Goal: Transaction & Acquisition: Purchase product/service

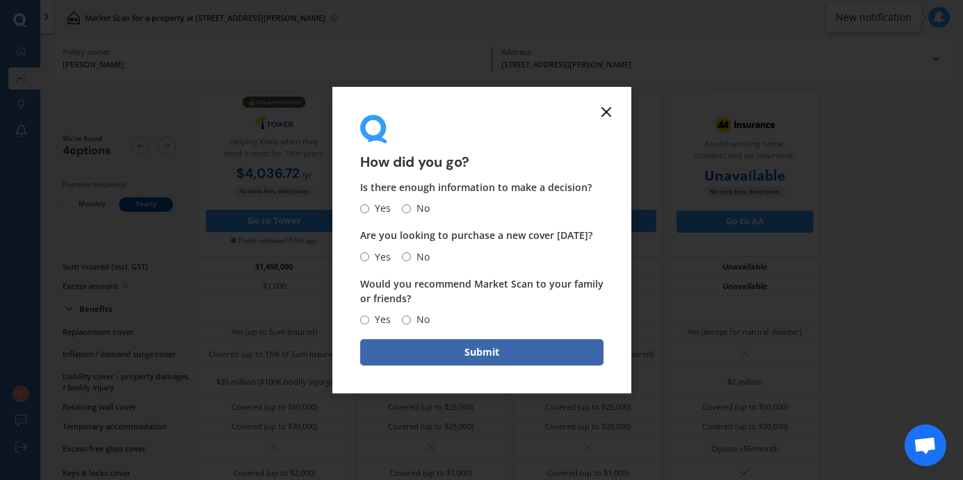
click at [408, 209] on input "No" at bounding box center [406, 208] width 9 height 9
radio input "true"
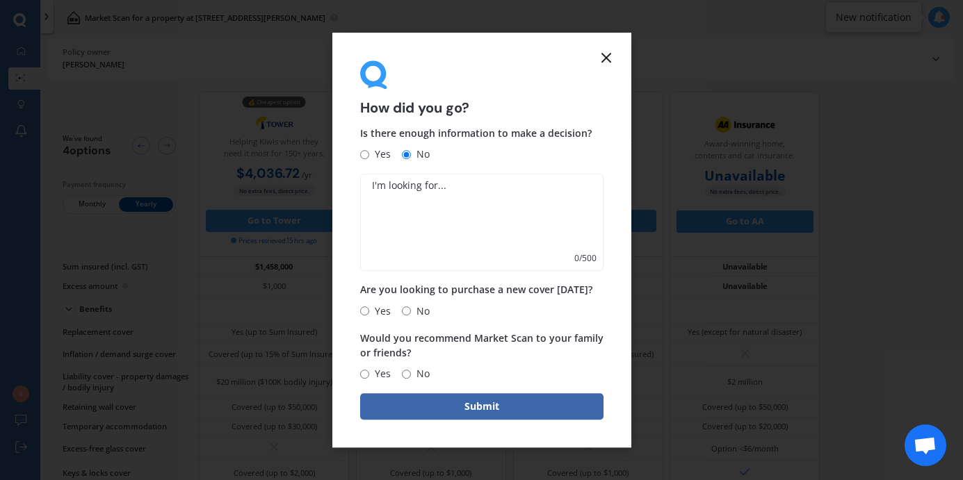
click at [612, 53] on icon at bounding box center [606, 57] width 17 height 17
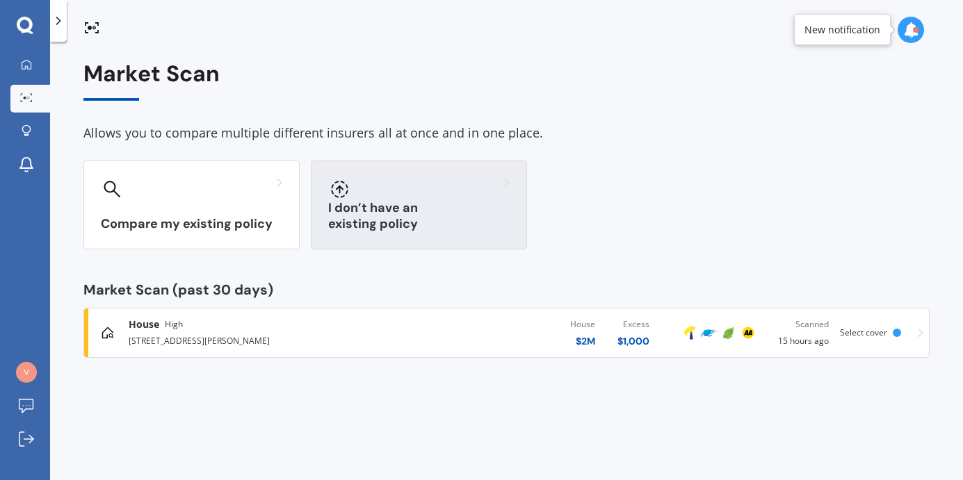
click at [380, 222] on h3 "I don’t have an existing policy" at bounding box center [418, 216] width 181 height 32
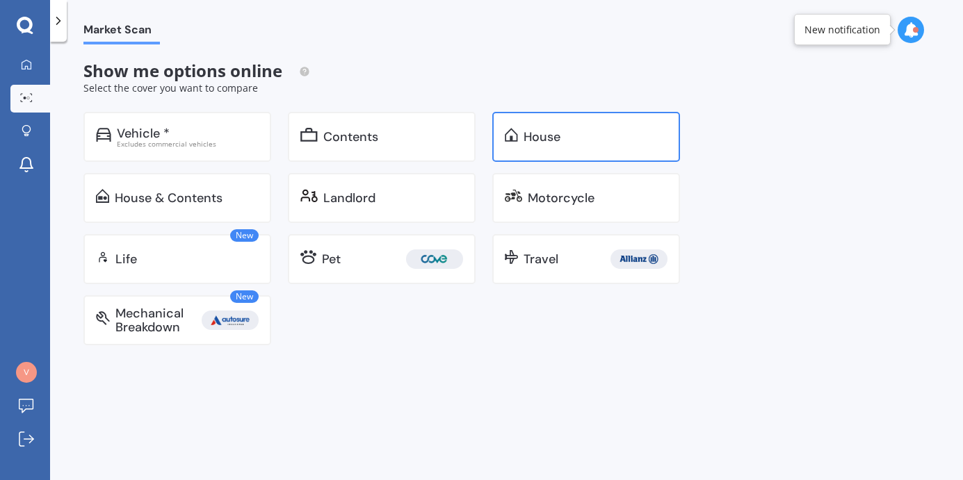
click at [543, 149] on div "House" at bounding box center [586, 137] width 188 height 50
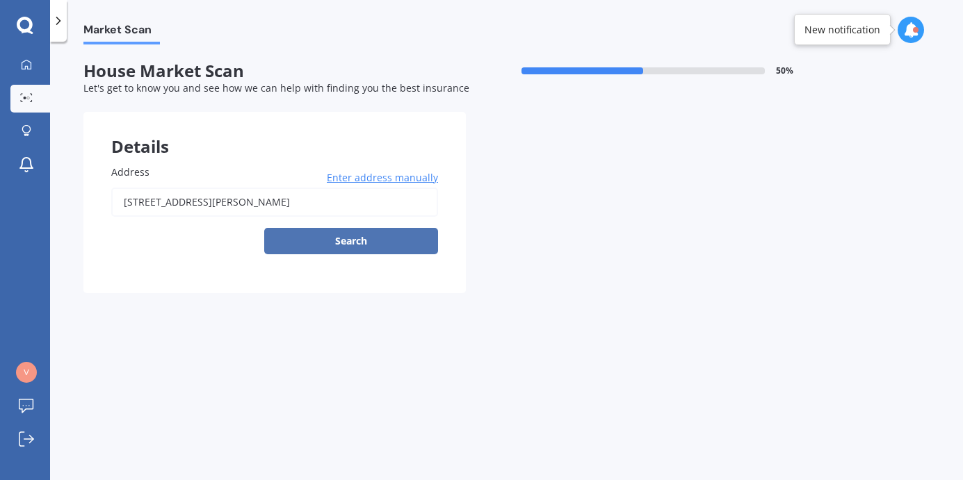
click at [351, 244] on button "Search" at bounding box center [351, 241] width 174 height 26
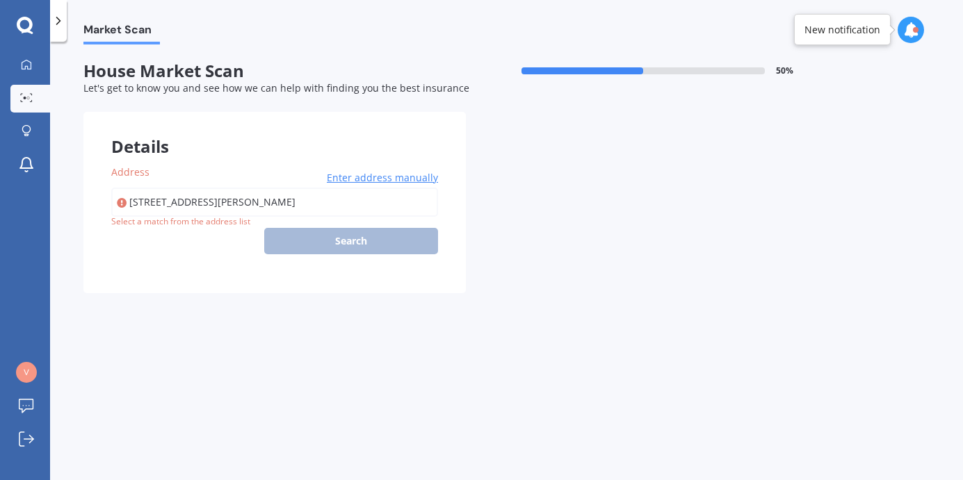
type input "[STREET_ADDRESS][PERSON_NAME]"
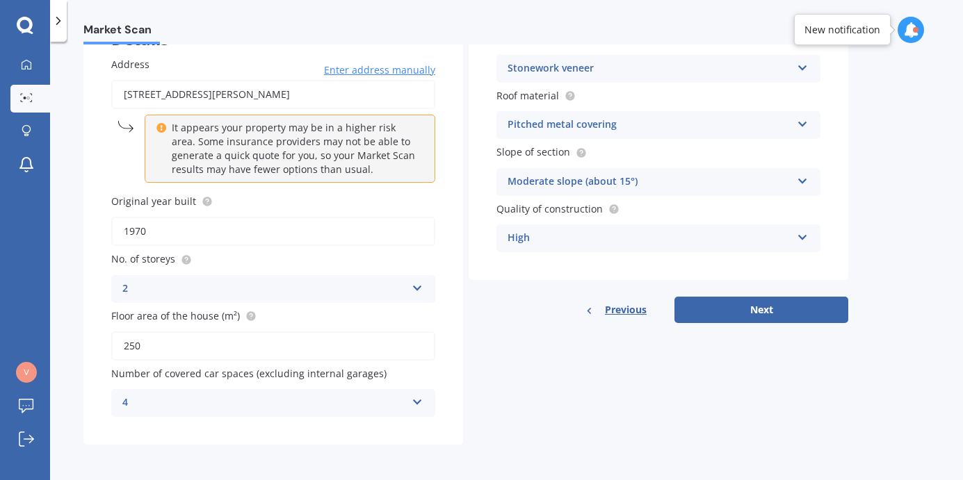
scroll to position [108, 0]
click at [180, 223] on input "1970" at bounding box center [273, 230] width 324 height 29
click at [149, 232] on input "1970" at bounding box center [273, 230] width 324 height 29
type input "1976"
click at [197, 290] on div "2" at bounding box center [264, 288] width 284 height 17
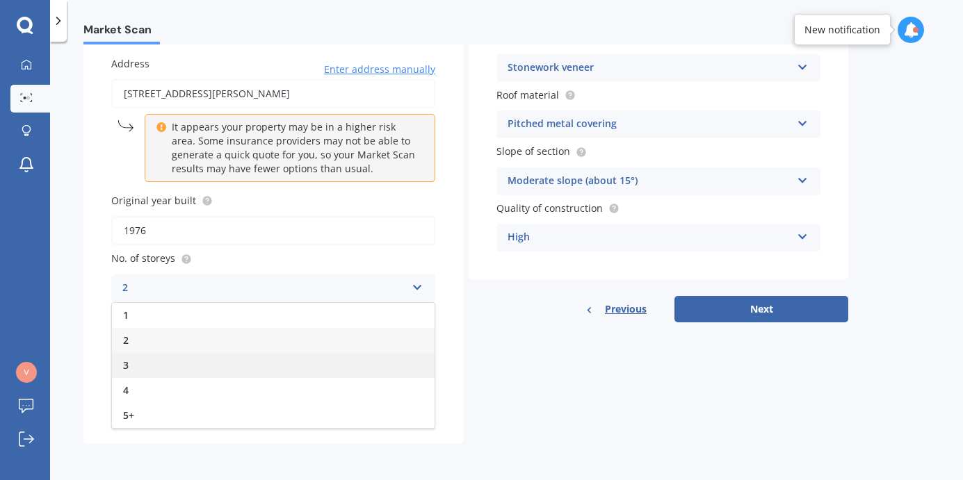
click at [156, 359] on div "3" at bounding box center [273, 365] width 323 height 25
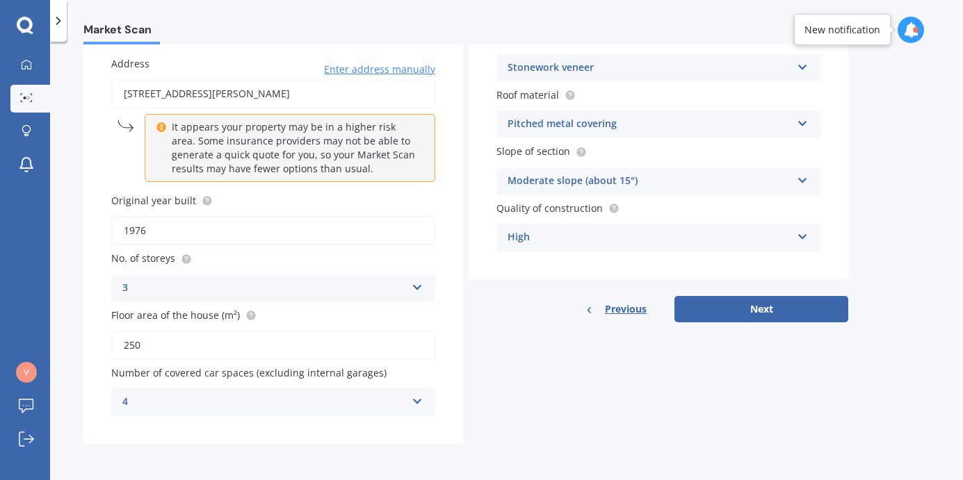
click at [140, 345] on input "250" at bounding box center [273, 345] width 324 height 29
type input "300"
click at [138, 398] on div "4" at bounding box center [264, 402] width 284 height 17
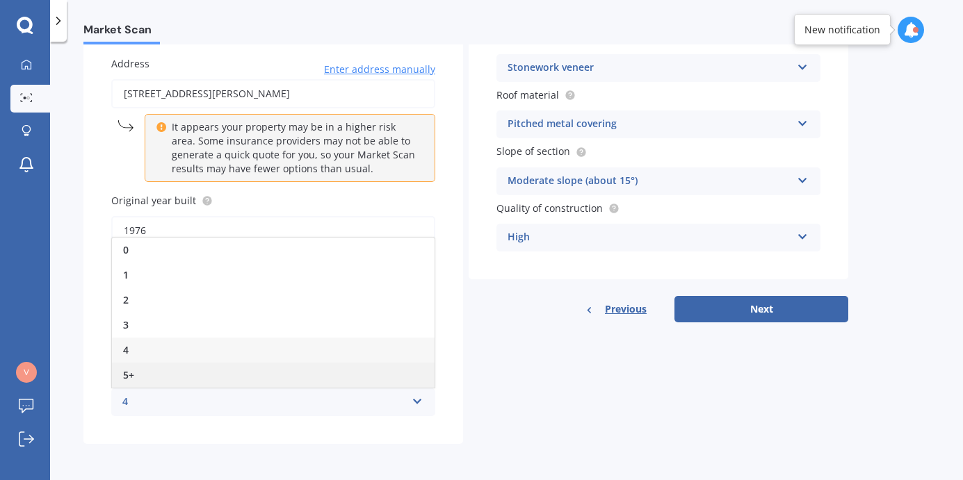
click at [134, 372] on div "5+" at bounding box center [273, 375] width 323 height 25
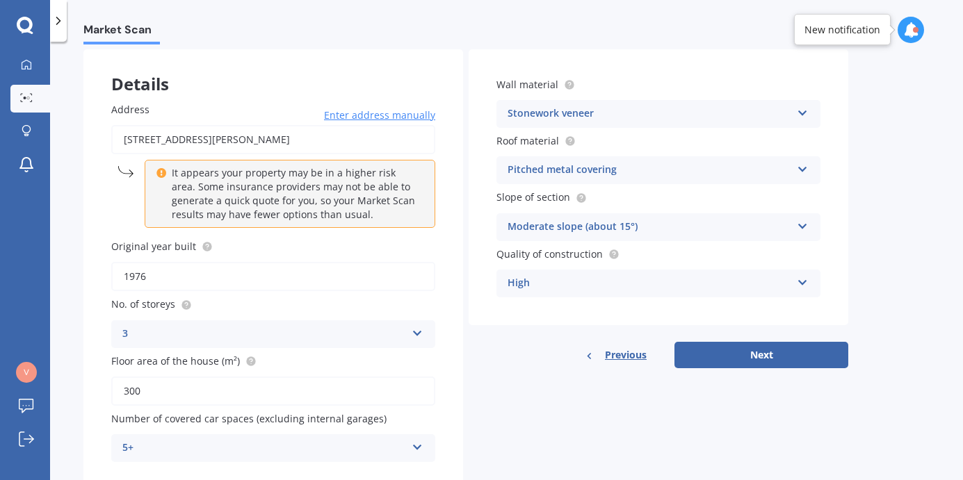
scroll to position [42, 0]
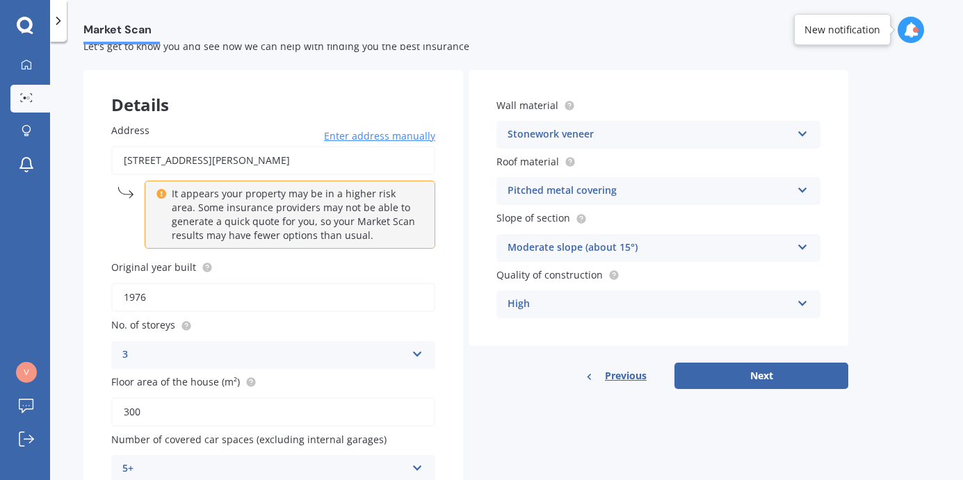
click at [620, 126] on div "Stonework veneer Artificial weatherboard/plank cladding Blockwork Brick veneer …" at bounding box center [658, 135] width 324 height 28
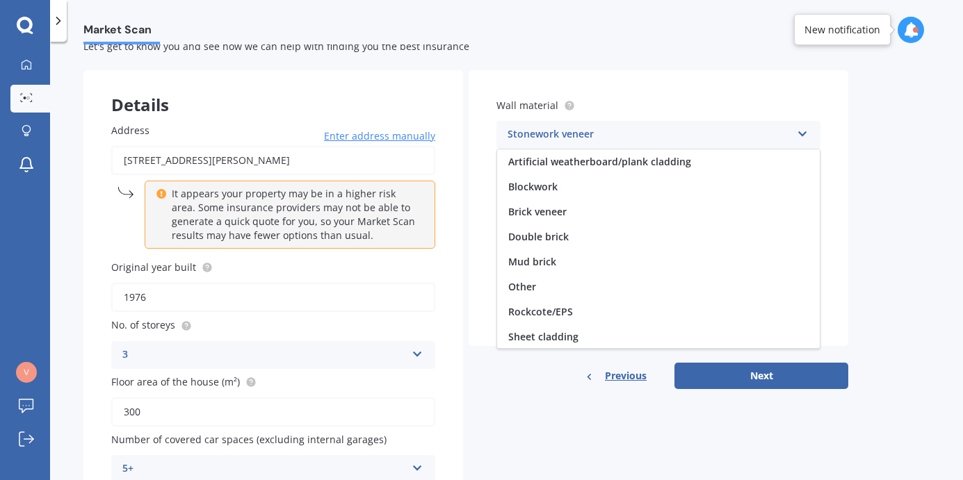
scroll to position [115, 0]
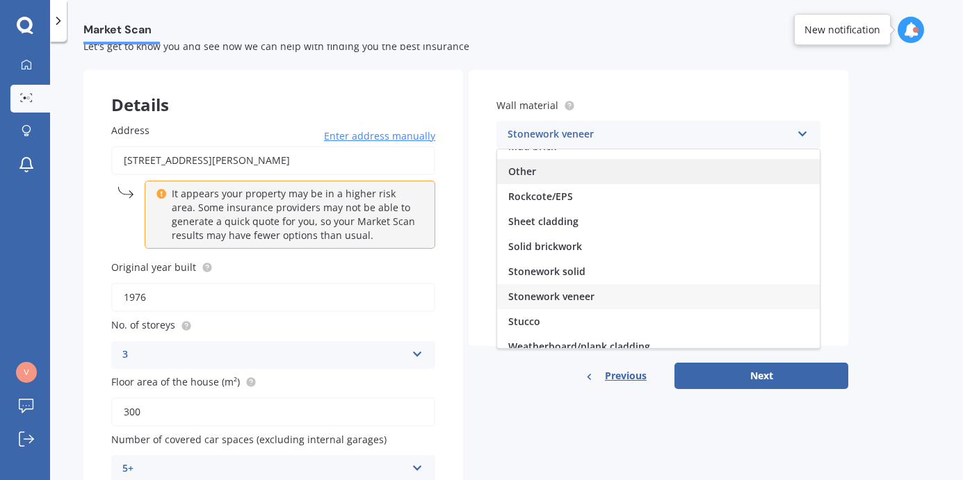
click at [541, 166] on div "Other" at bounding box center [658, 171] width 323 height 25
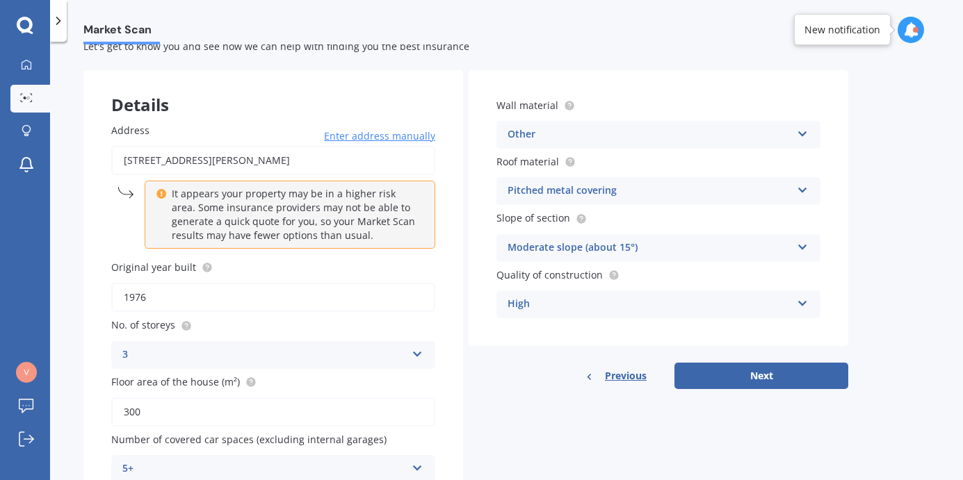
click at [566, 303] on div "High" at bounding box center [649, 304] width 284 height 17
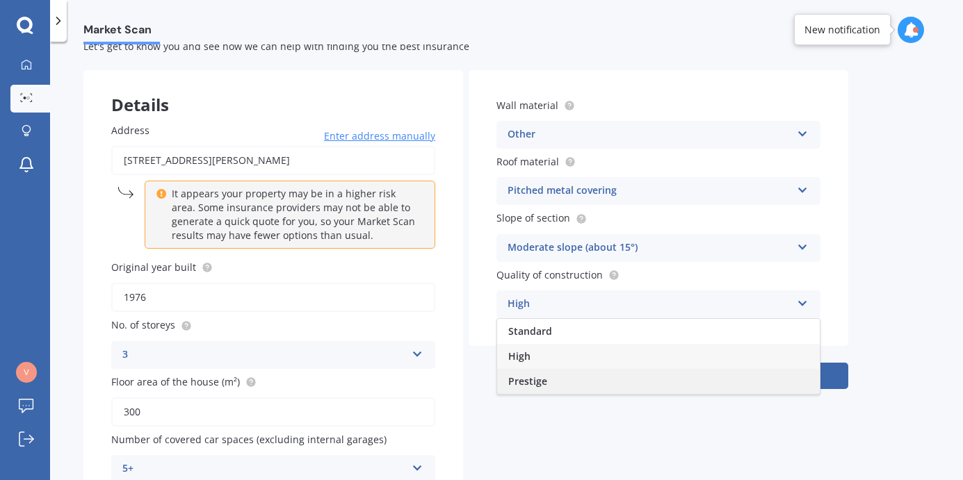
click at [554, 379] on div "Prestige" at bounding box center [658, 381] width 323 height 25
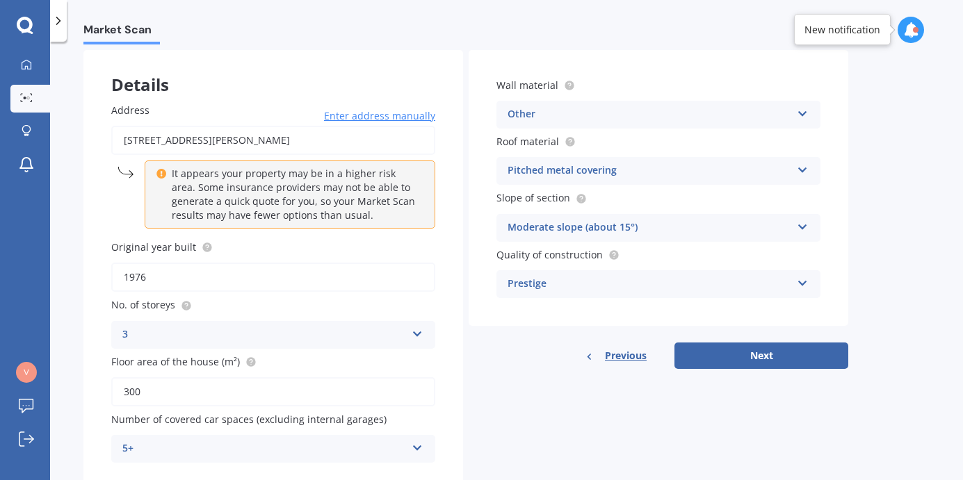
scroll to position [108, 0]
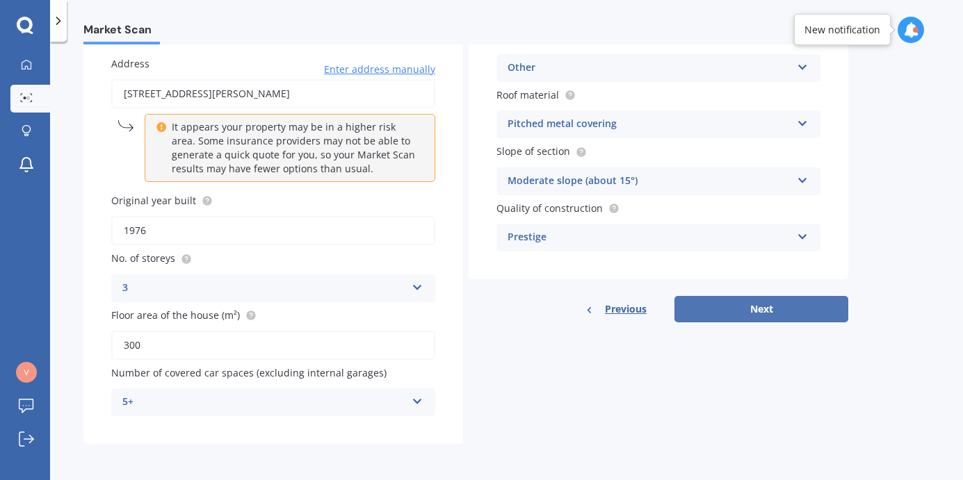
click at [758, 313] on button "Next" at bounding box center [761, 309] width 174 height 26
select select "31"
select select "03"
select select "1963"
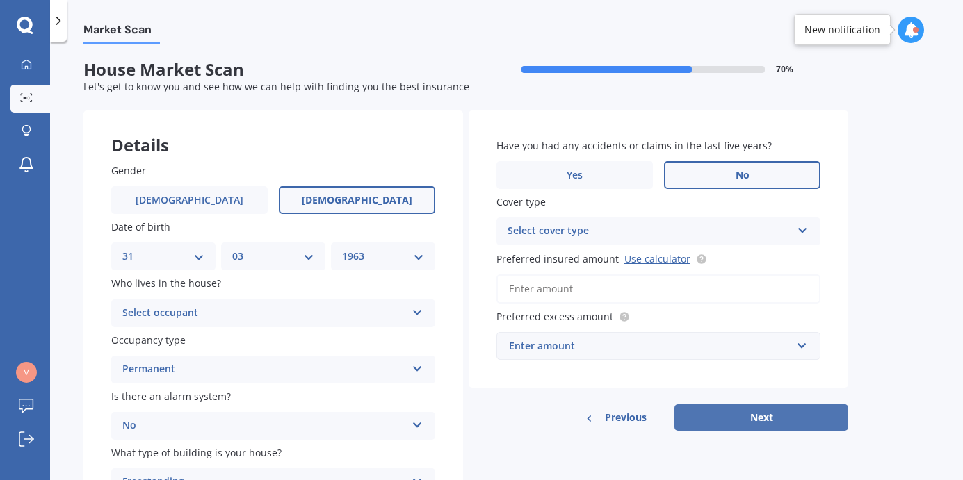
scroll to position [0, 0]
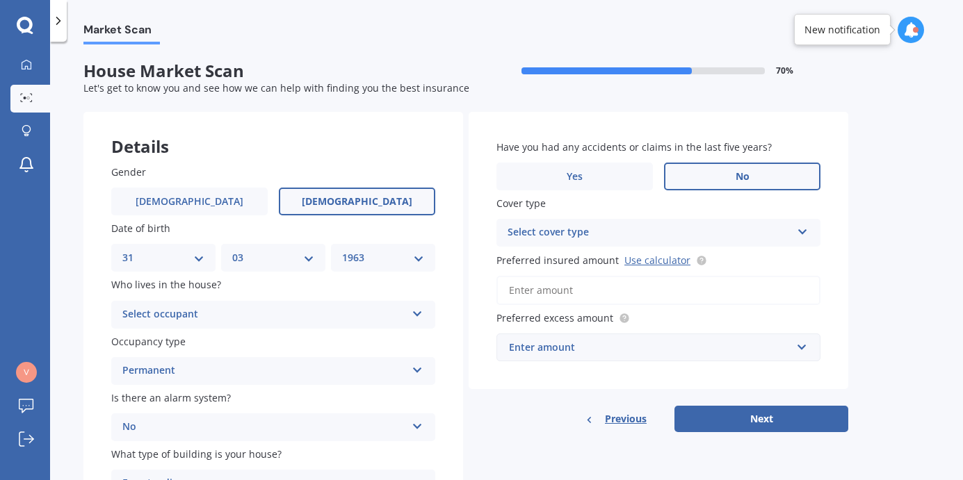
click at [736, 168] on label "No" at bounding box center [742, 177] width 156 height 28
click at [0, 0] on input "No" at bounding box center [0, 0] width 0 height 0
click at [226, 310] on div "Select occupant" at bounding box center [264, 315] width 284 height 17
click at [156, 343] on div "Owner" at bounding box center [273, 341] width 323 height 25
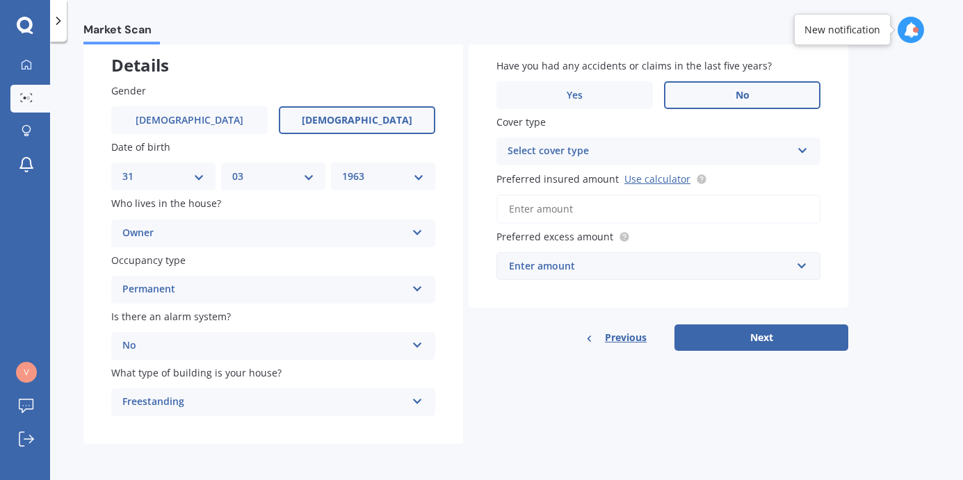
click at [651, 150] on div "Select cover type" at bounding box center [649, 151] width 284 height 17
click at [609, 176] on div "High" at bounding box center [658, 178] width 323 height 25
click at [566, 211] on input "Preferred insured amount Use calculator" at bounding box center [658, 209] width 324 height 29
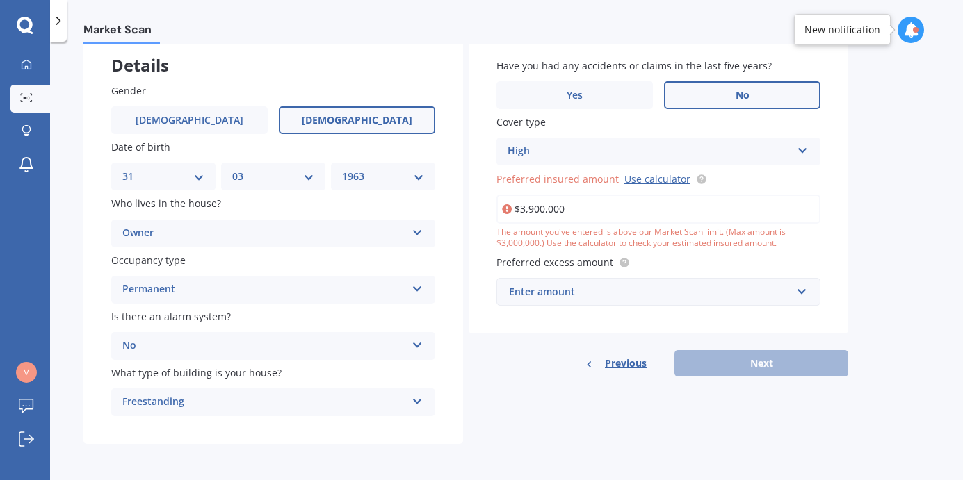
click at [536, 207] on input "$3,900,000" at bounding box center [658, 209] width 324 height 29
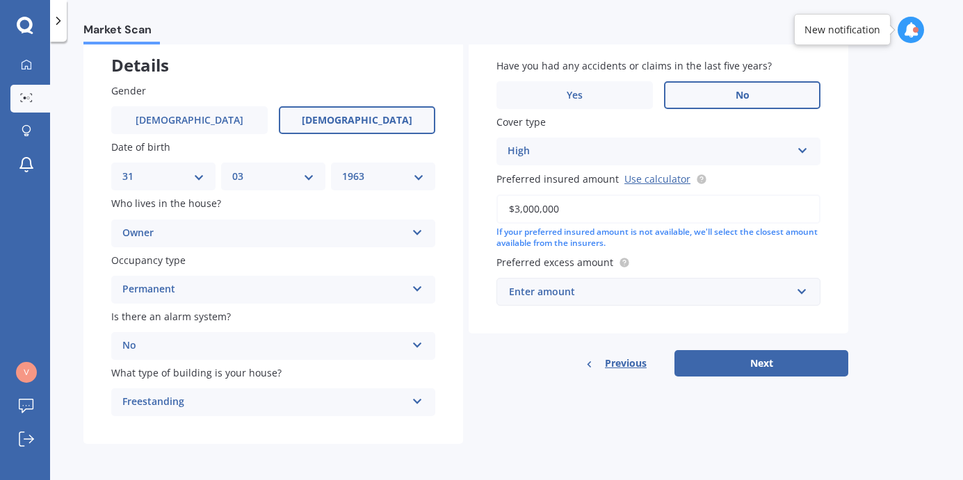
type input "$3,000,000"
click at [559, 291] on div "Enter amount" at bounding box center [650, 291] width 282 height 15
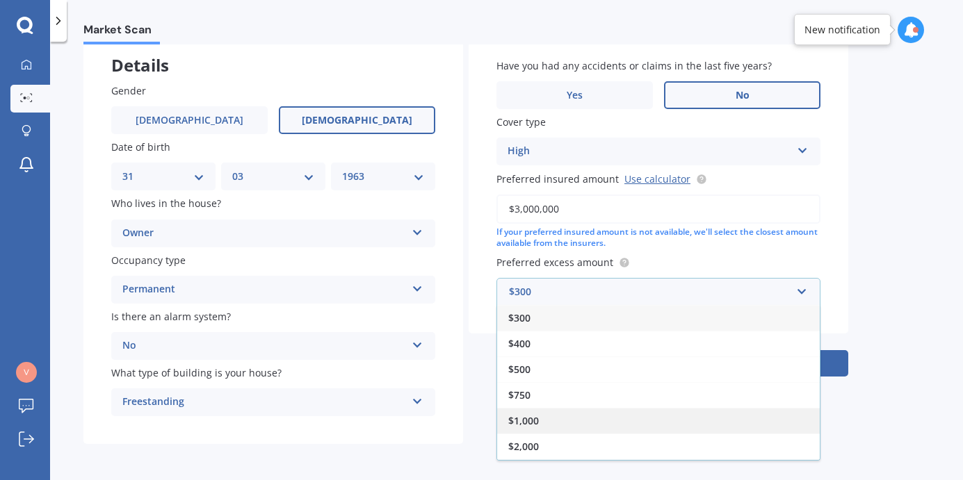
click at [546, 421] on div "$1,000" at bounding box center [658, 421] width 323 height 26
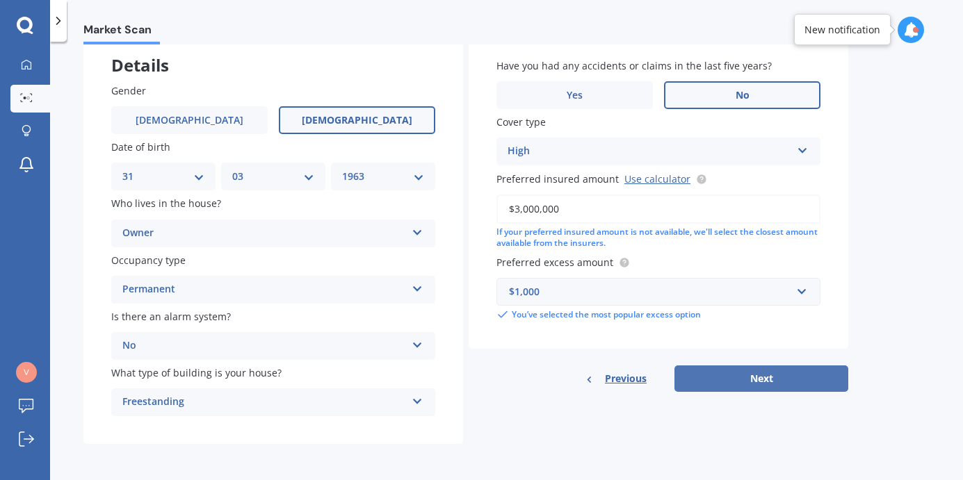
click at [760, 375] on button "Next" at bounding box center [761, 379] width 174 height 26
select select "31"
select select "03"
select select "1963"
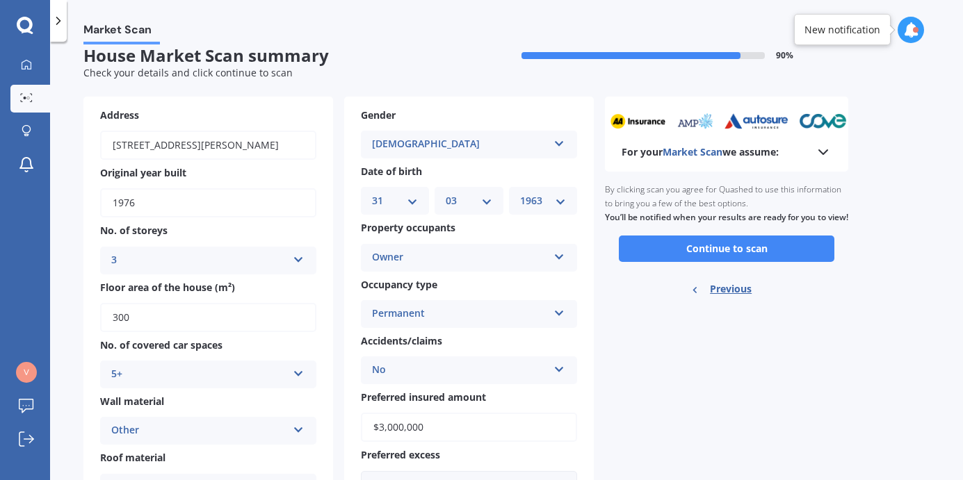
scroll to position [0, 0]
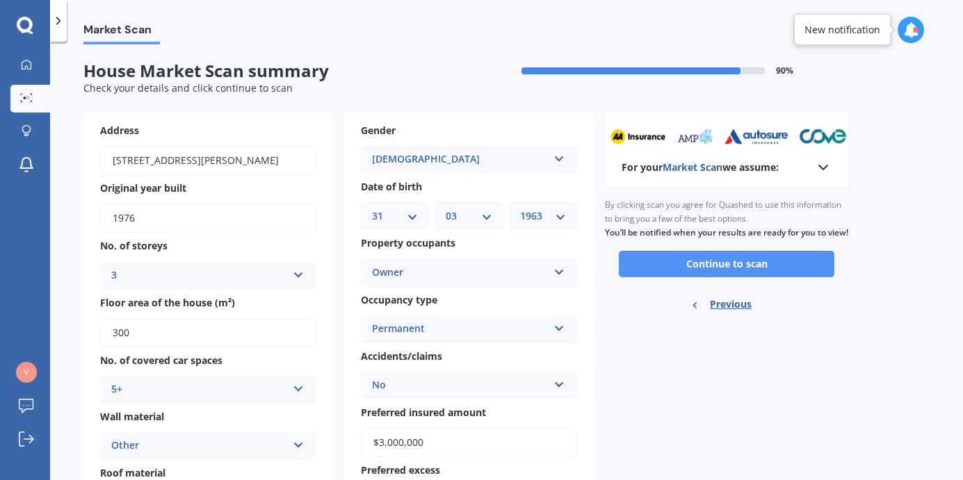
click at [740, 272] on button "Continue to scan" at bounding box center [726, 264] width 215 height 26
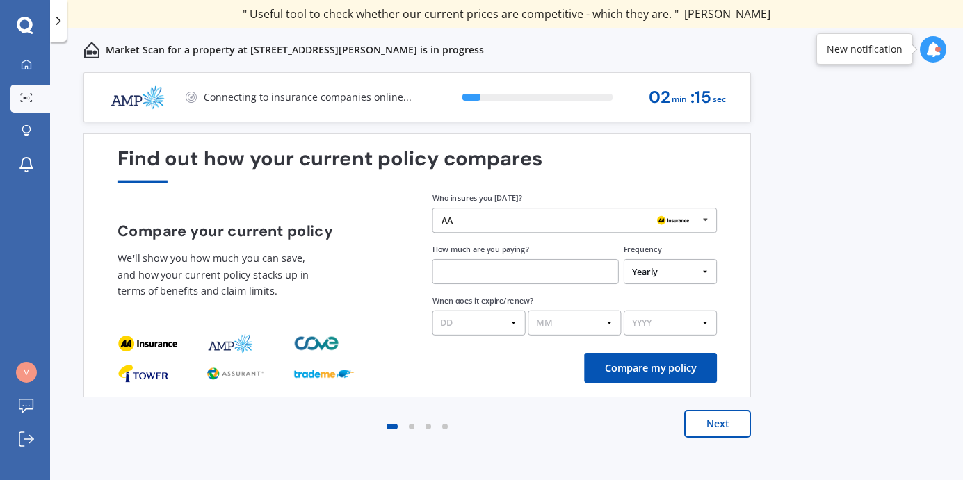
click at [708, 219] on icon at bounding box center [705, 220] width 19 height 23
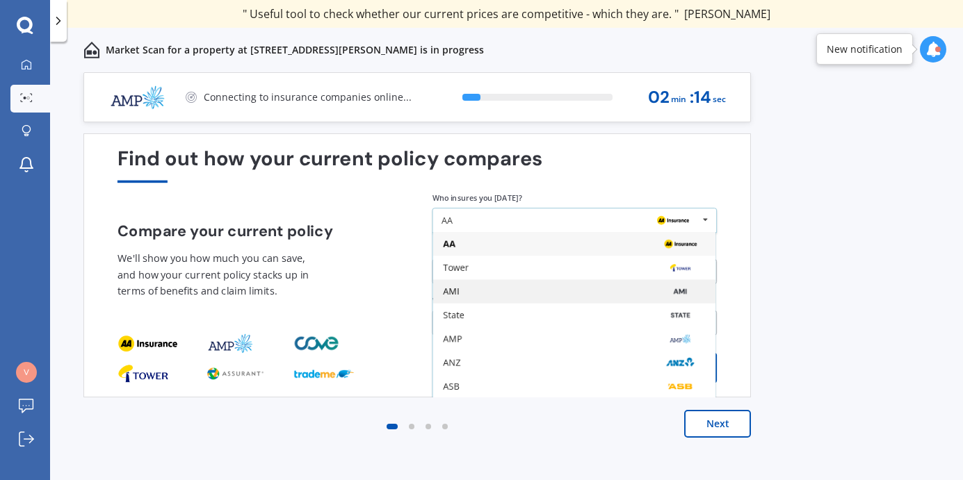
click at [500, 284] on div "AMI" at bounding box center [574, 292] width 282 height 24
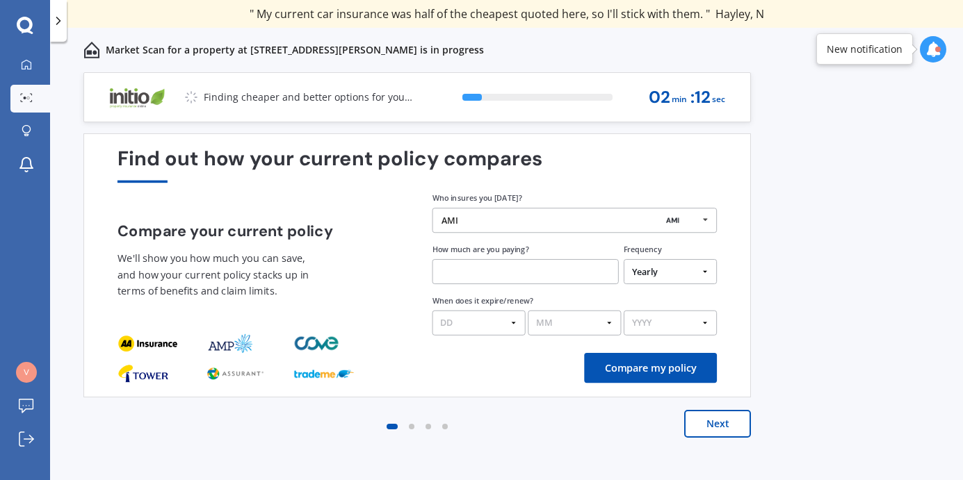
click at [509, 270] on input "text" at bounding box center [525, 271] width 186 height 25
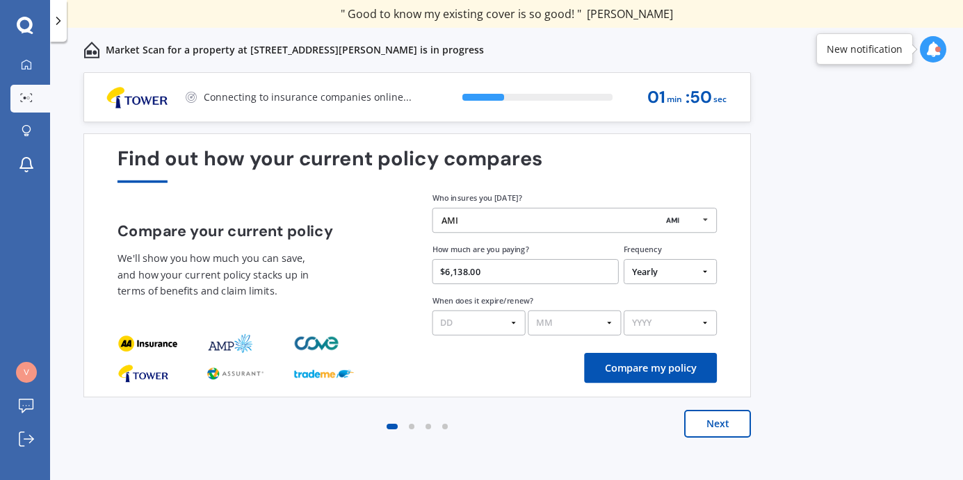
type input "$6,138.00"
click at [432, 311] on select "DD 01 02 03 04 05 06 07 08 09 10 11 12 13 14 15 16 17 18 19 20 21 22 23 24 25 2…" at bounding box center [478, 323] width 93 height 25
select select "15"
click option "15" at bounding box center [0, 0] width 0 height 0
select select "08"
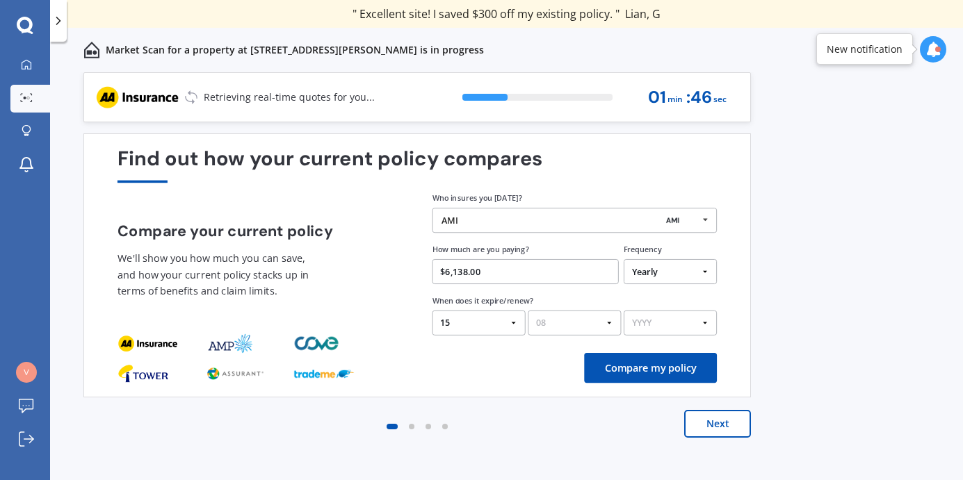
click option "08" at bounding box center [0, 0] width 0 height 0
select select "2025"
click option "2025" at bounding box center [0, 0] width 0 height 0
click at [653, 365] on button "Compare my policy" at bounding box center [650, 368] width 133 height 30
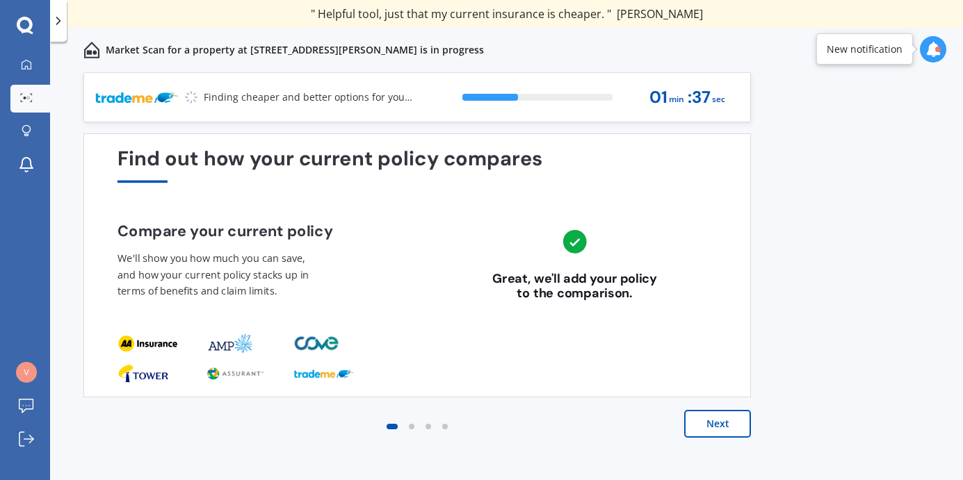
click at [718, 421] on button "Next" at bounding box center [717, 424] width 67 height 28
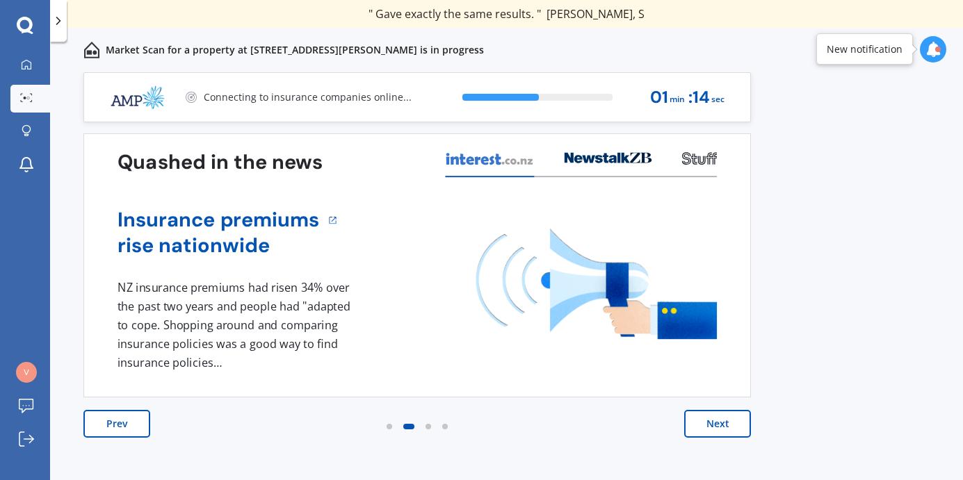
click at [718, 420] on button "Next" at bounding box center [717, 424] width 67 height 28
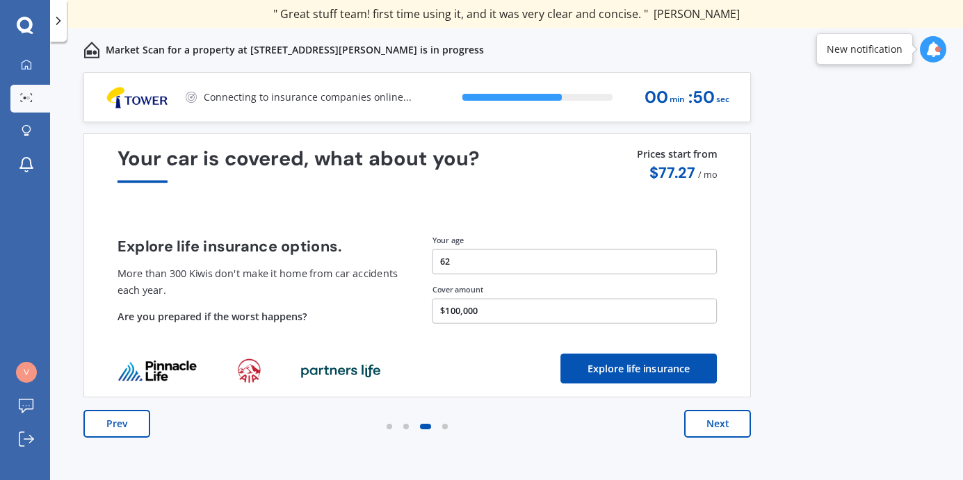
click at [458, 312] on button "$100,000" at bounding box center [574, 311] width 285 height 25
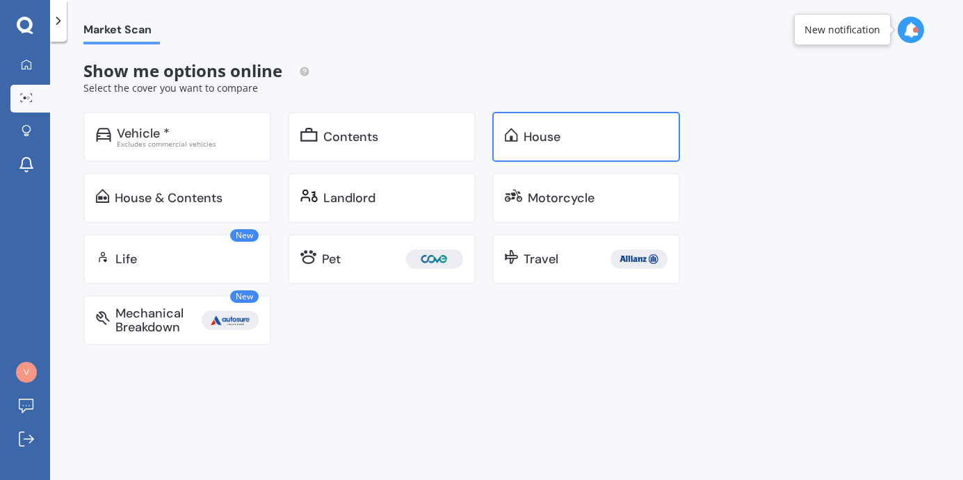
click at [548, 143] on div "House" at bounding box center [541, 137] width 37 height 14
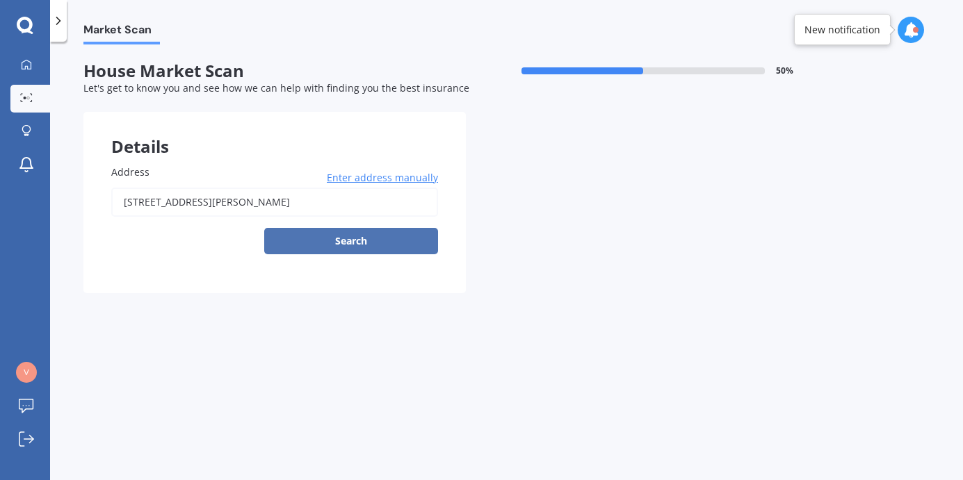
click at [361, 240] on button "Search" at bounding box center [351, 241] width 174 height 26
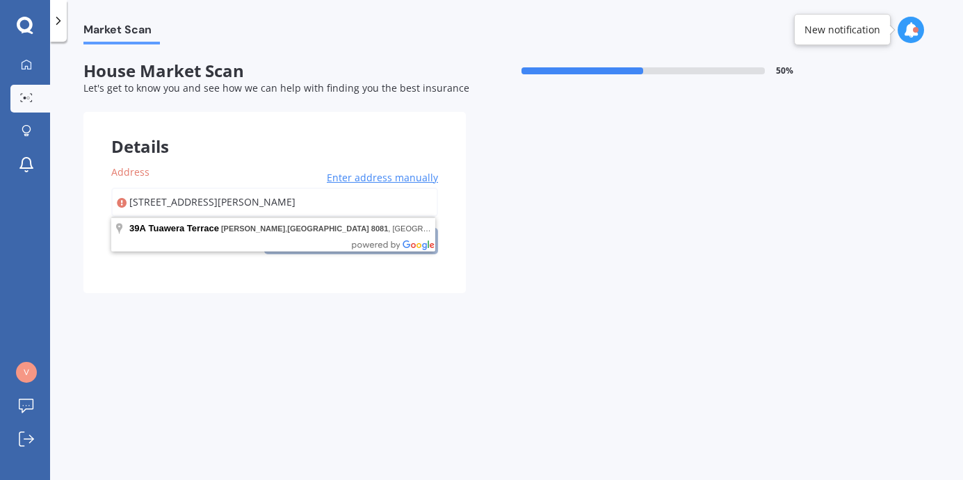
click at [340, 240] on body "We are experiencing high volume of Market Scans . Just a heads up we will have …" at bounding box center [481, 240] width 963 height 480
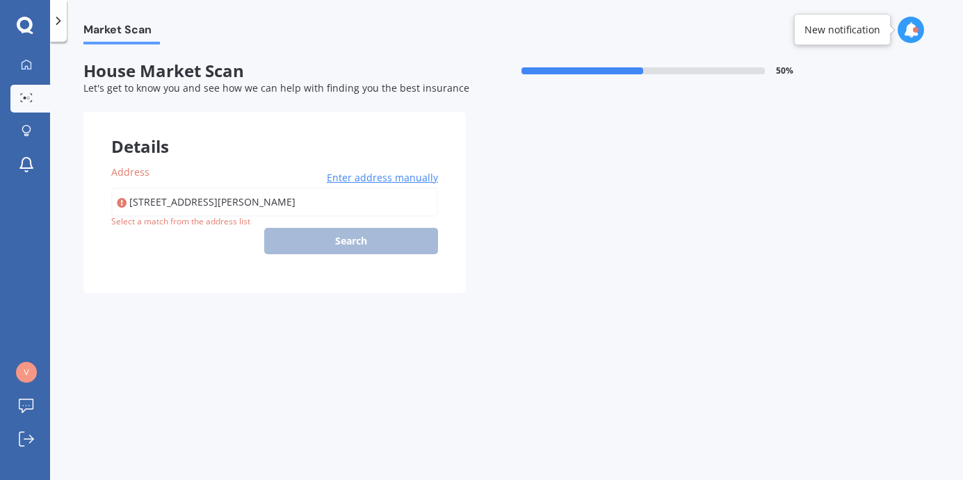
click at [317, 240] on div "[STREET_ADDRESS][PERSON_NAME] Enter address manually Search" at bounding box center [274, 221] width 327 height 67
click at [246, 206] on input "[STREET_ADDRESS][PERSON_NAME]" at bounding box center [274, 202] width 327 height 29
type input "[STREET_ADDRESS][PERSON_NAME]"
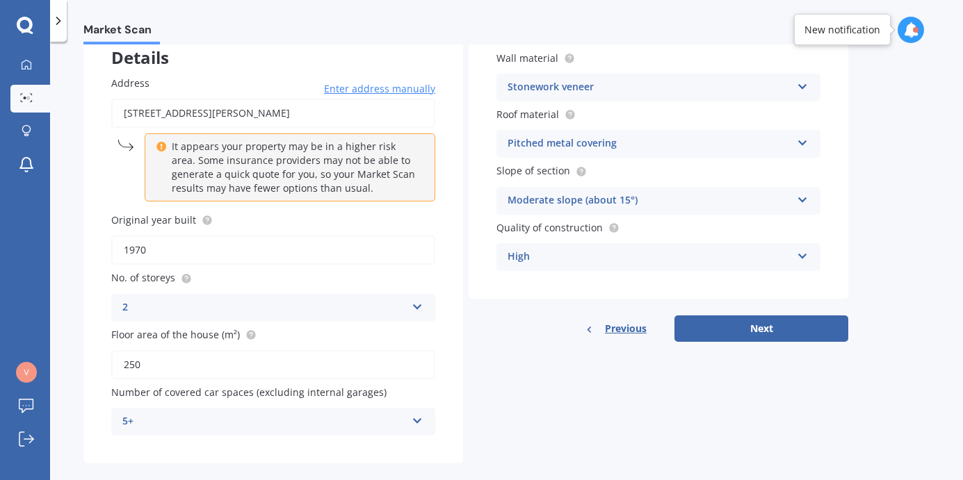
scroll to position [108, 0]
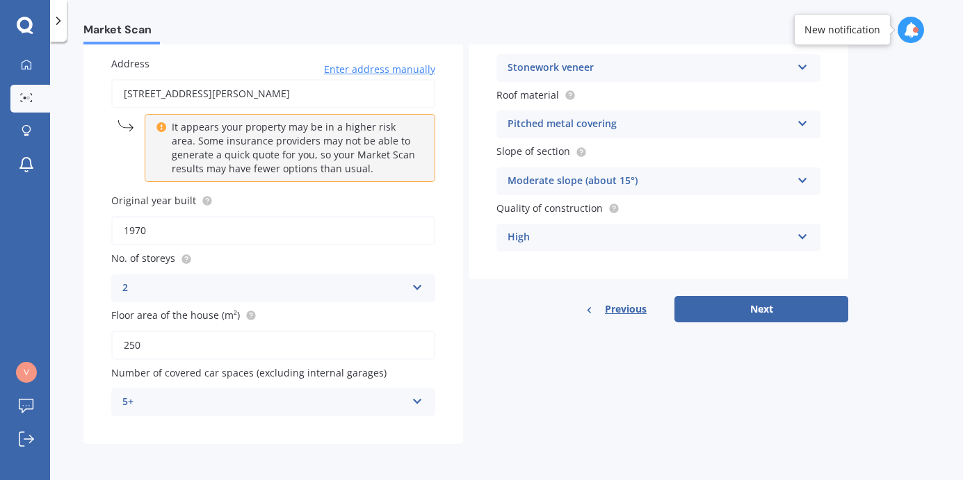
click at [192, 234] on input "1970" at bounding box center [273, 230] width 324 height 29
type input "1976"
click at [163, 286] on div "2" at bounding box center [264, 288] width 284 height 17
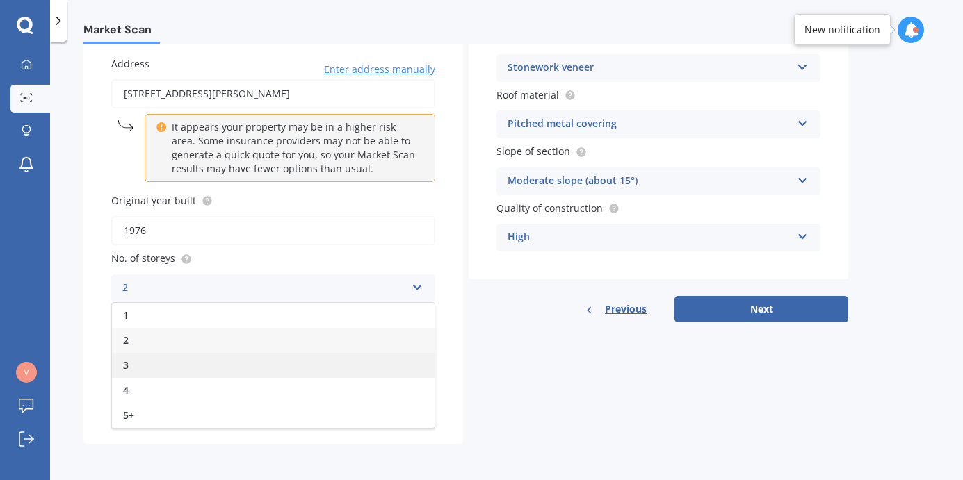
click at [161, 361] on div "3" at bounding box center [273, 365] width 323 height 25
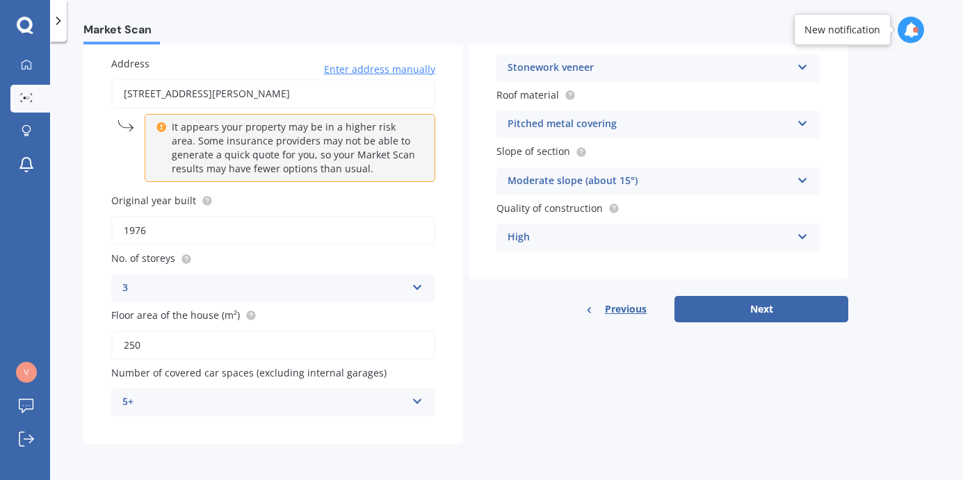
click at [135, 348] on input "250" at bounding box center [273, 345] width 324 height 29
type input "300"
click at [587, 68] on div "Stonework veneer" at bounding box center [649, 68] width 284 height 17
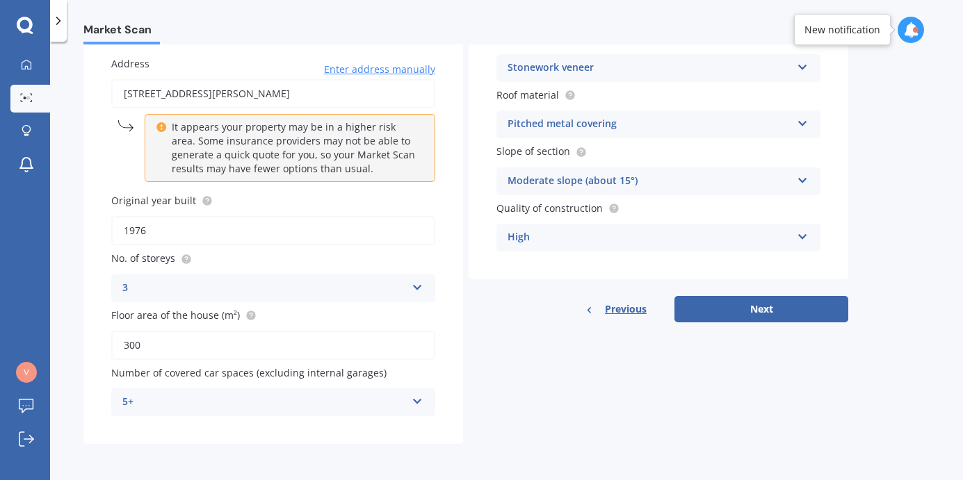
scroll to position [115, 0]
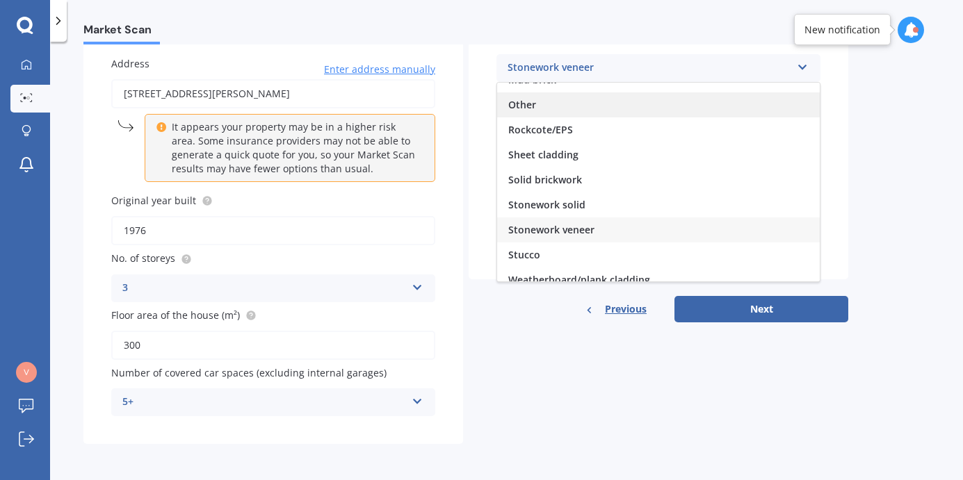
click at [548, 111] on div "Other" at bounding box center [658, 104] width 323 height 25
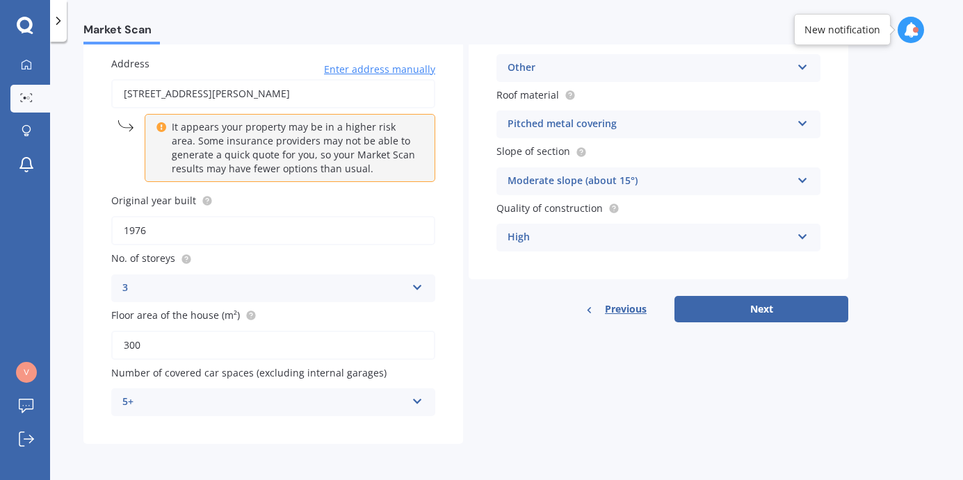
click at [580, 243] on div "High" at bounding box center [649, 237] width 284 height 17
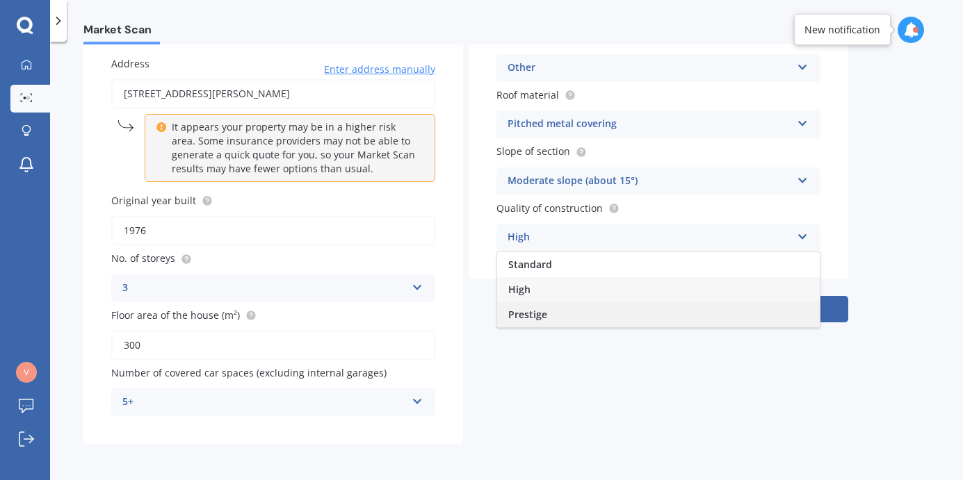
click at [551, 323] on div "Prestige" at bounding box center [658, 314] width 323 height 25
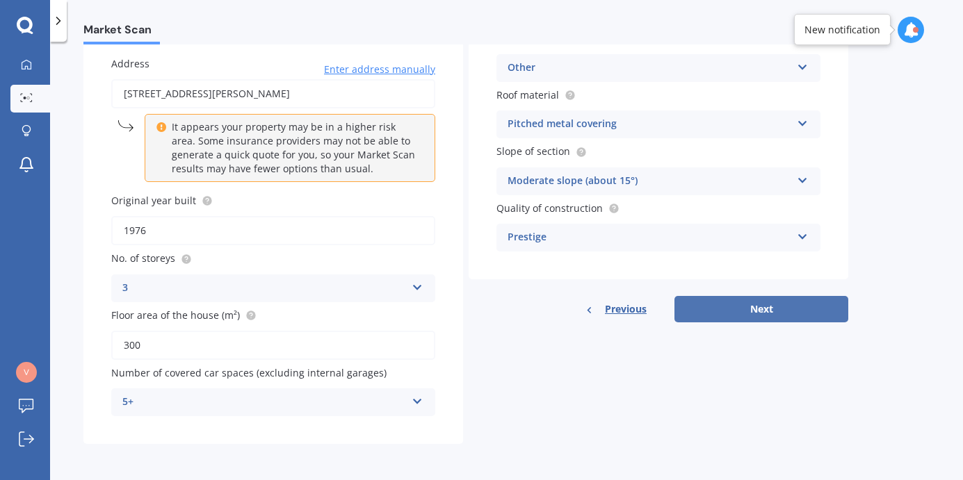
click at [765, 309] on button "Next" at bounding box center [761, 309] width 174 height 26
select select "31"
select select "03"
select select "1963"
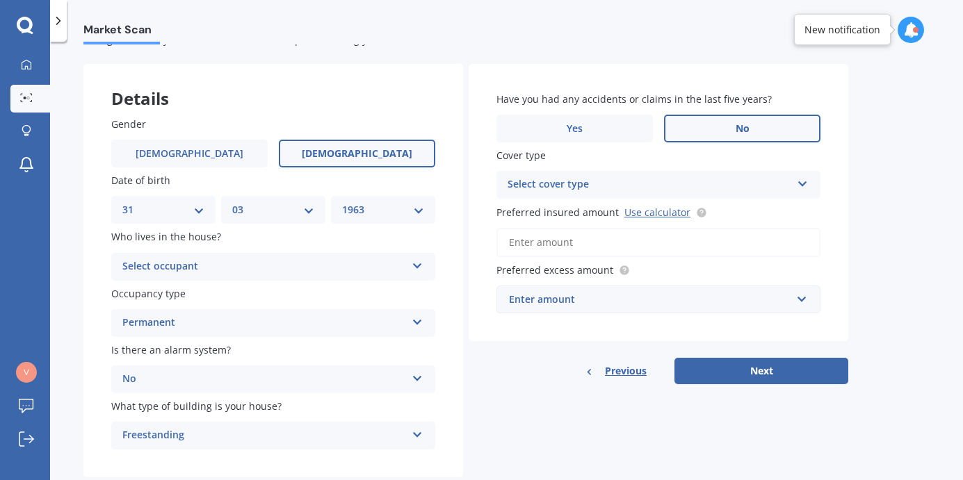
scroll to position [81, 0]
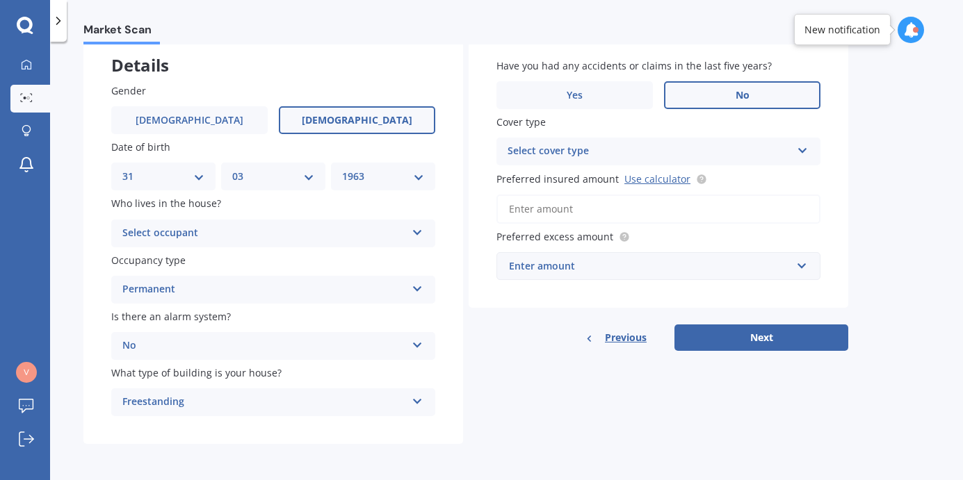
click at [288, 231] on div "Select occupant" at bounding box center [264, 233] width 284 height 17
click at [168, 253] on div "Owner" at bounding box center [273, 260] width 323 height 25
click at [612, 145] on div "Select cover type" at bounding box center [649, 151] width 284 height 17
click at [545, 173] on div "High" at bounding box center [658, 178] width 323 height 25
click at [567, 211] on input "Preferred insured amount Use calculator" at bounding box center [658, 209] width 324 height 29
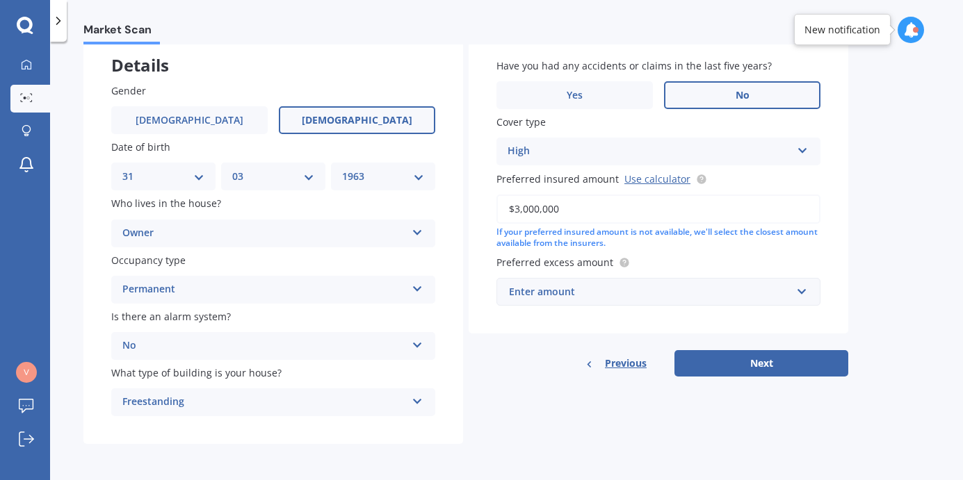
type input "$3,000,000"
click at [570, 289] on div "Enter amount" at bounding box center [650, 291] width 282 height 15
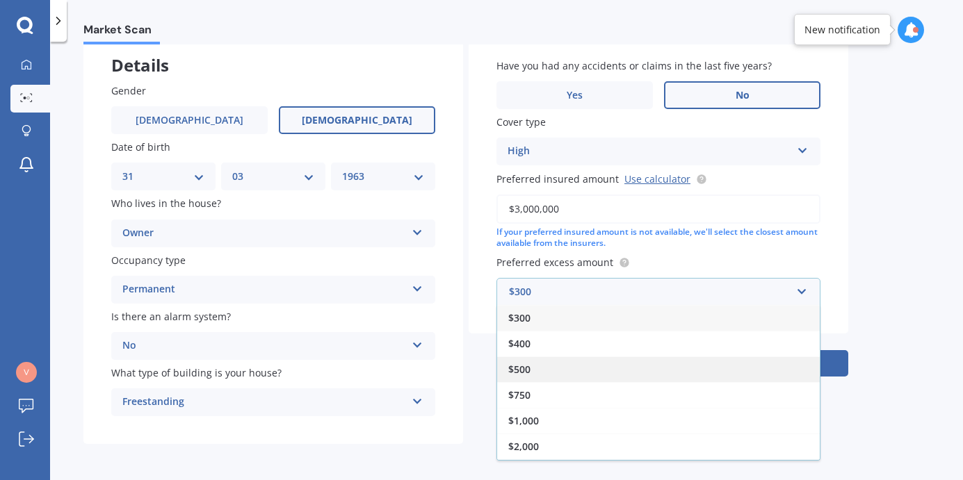
click at [544, 365] on div "$500" at bounding box center [658, 370] width 323 height 26
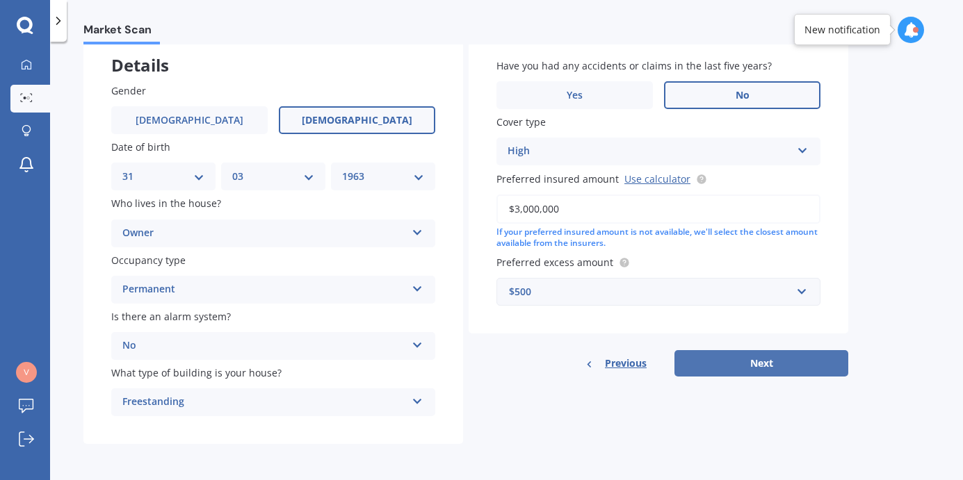
click at [751, 371] on button "Next" at bounding box center [761, 363] width 174 height 26
select select "31"
select select "03"
select select "1963"
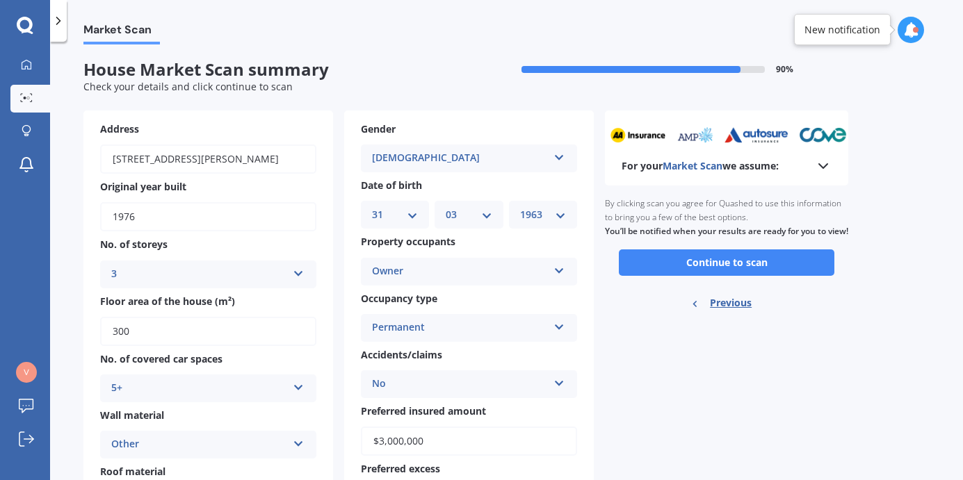
scroll to position [0, 0]
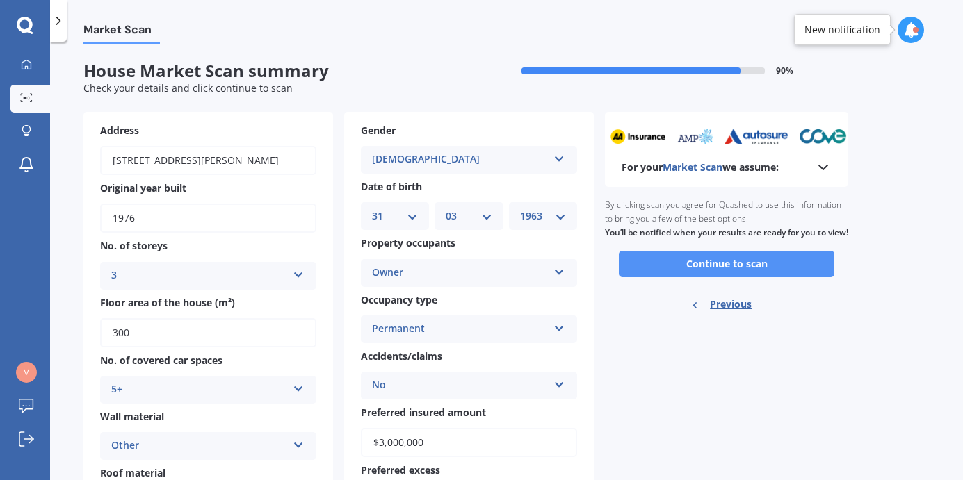
click at [729, 272] on button "Continue to scan" at bounding box center [726, 264] width 215 height 26
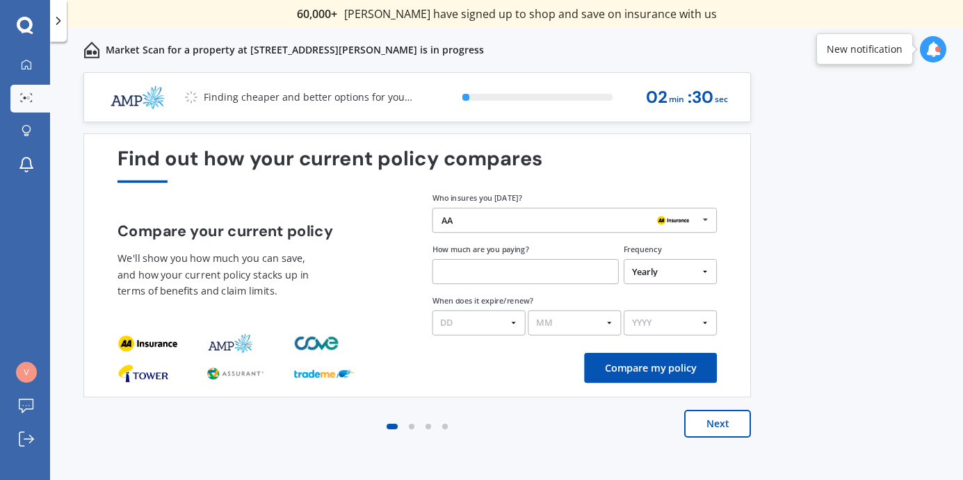
click at [496, 216] on div "AA" at bounding box center [569, 220] width 256 height 10
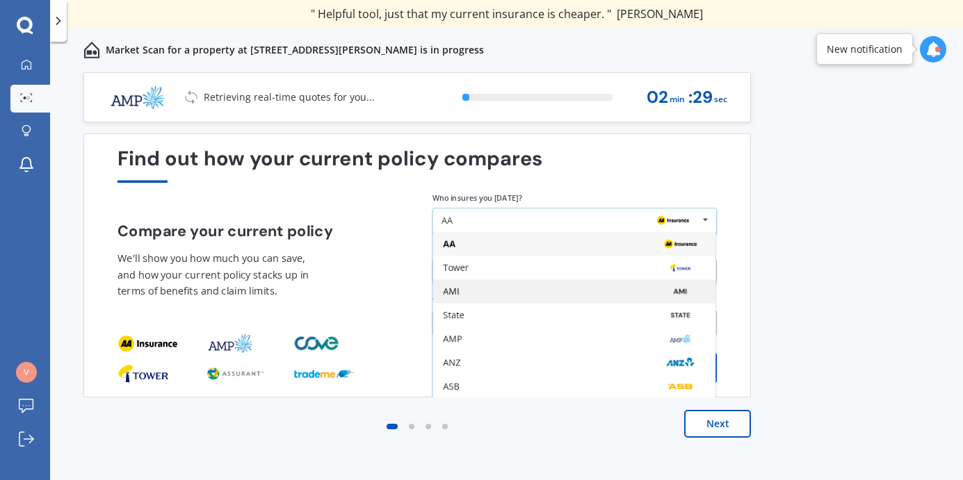
click at [471, 300] on div "AMI" at bounding box center [574, 292] width 282 height 24
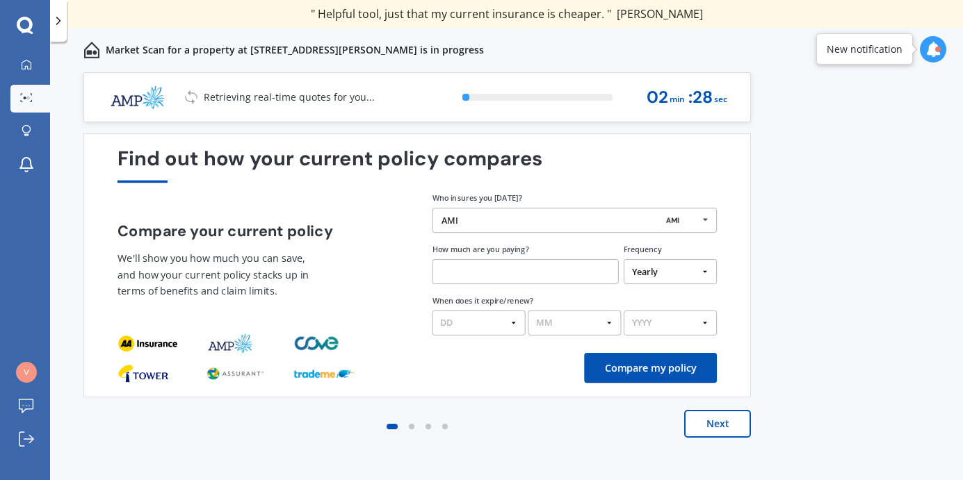
click at [462, 272] on input "text" at bounding box center [525, 271] width 186 height 25
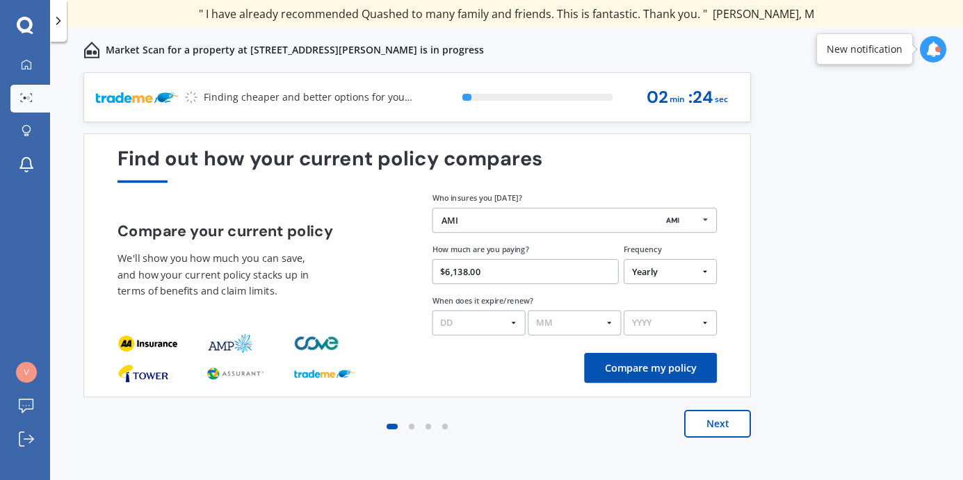
type input "$6,138.00"
click at [482, 321] on select "DD 01 02 03 04 05 06 07 08 09 10 11 12 13 14 15 16 17 18 19 20 21 22 23 24 25 2…" at bounding box center [478, 323] width 93 height 25
select select "15"
click option "15" at bounding box center [0, 0] width 0 height 0
click at [574, 327] on select "MM 01 02 03 04 05 06 07 08 09 10 11 12" at bounding box center [574, 323] width 93 height 25
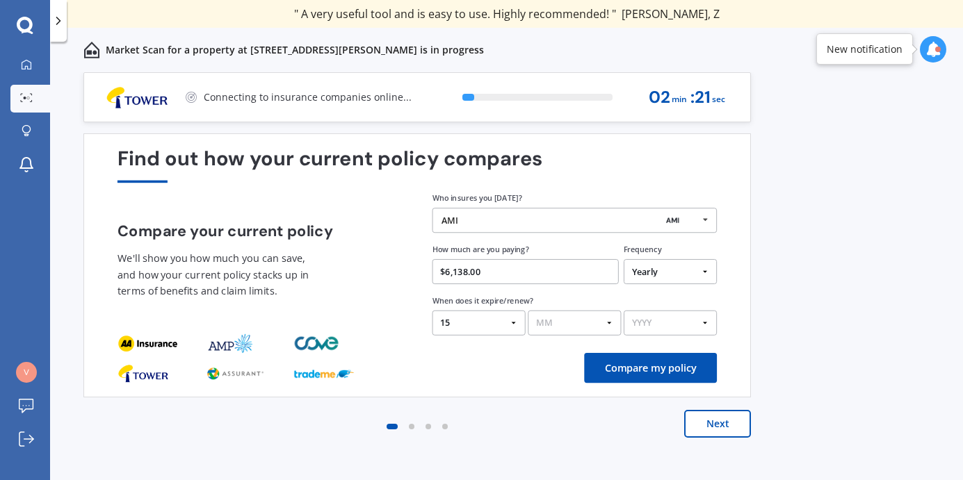
select select "08"
click option "08" at bounding box center [0, 0] width 0 height 0
select select "2025"
click option "2025" at bounding box center [0, 0] width 0 height 0
click at [652, 370] on button "Compare my policy" at bounding box center [650, 368] width 133 height 30
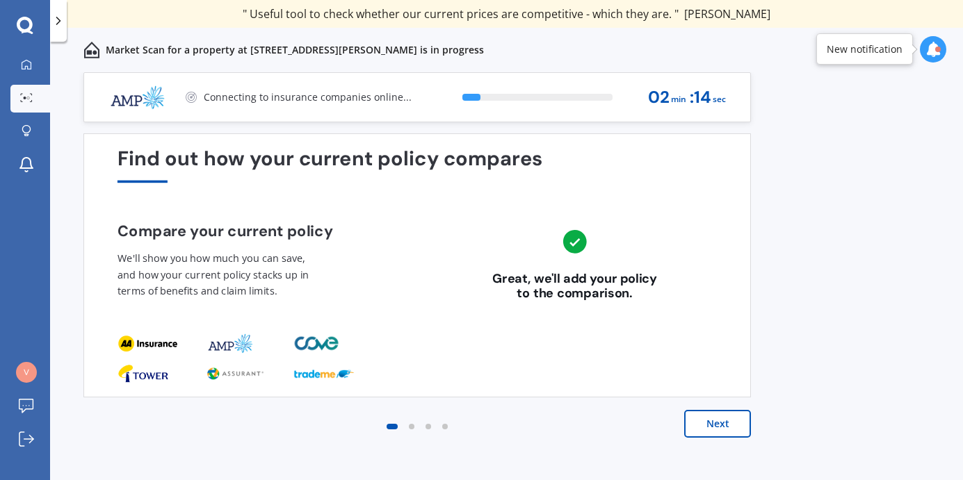
click at [719, 425] on button "Next" at bounding box center [717, 424] width 67 height 28
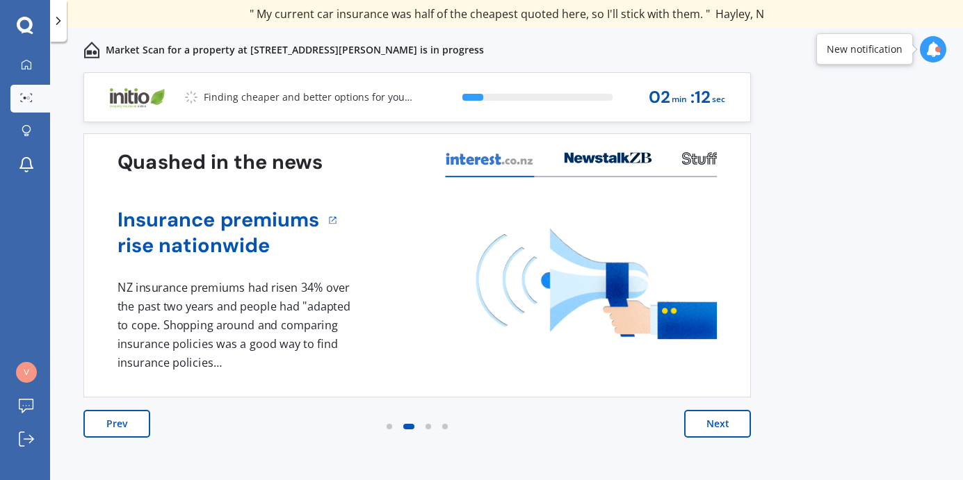
click at [718, 418] on button "Next" at bounding box center [717, 424] width 67 height 28
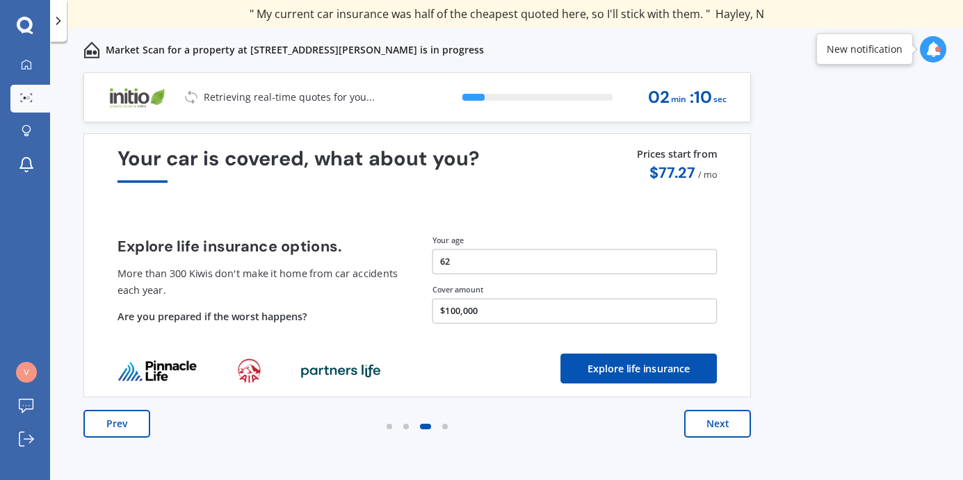
click at [719, 416] on button "Next" at bounding box center [717, 424] width 67 height 28
